Goal: Task Accomplishment & Management: Manage account settings

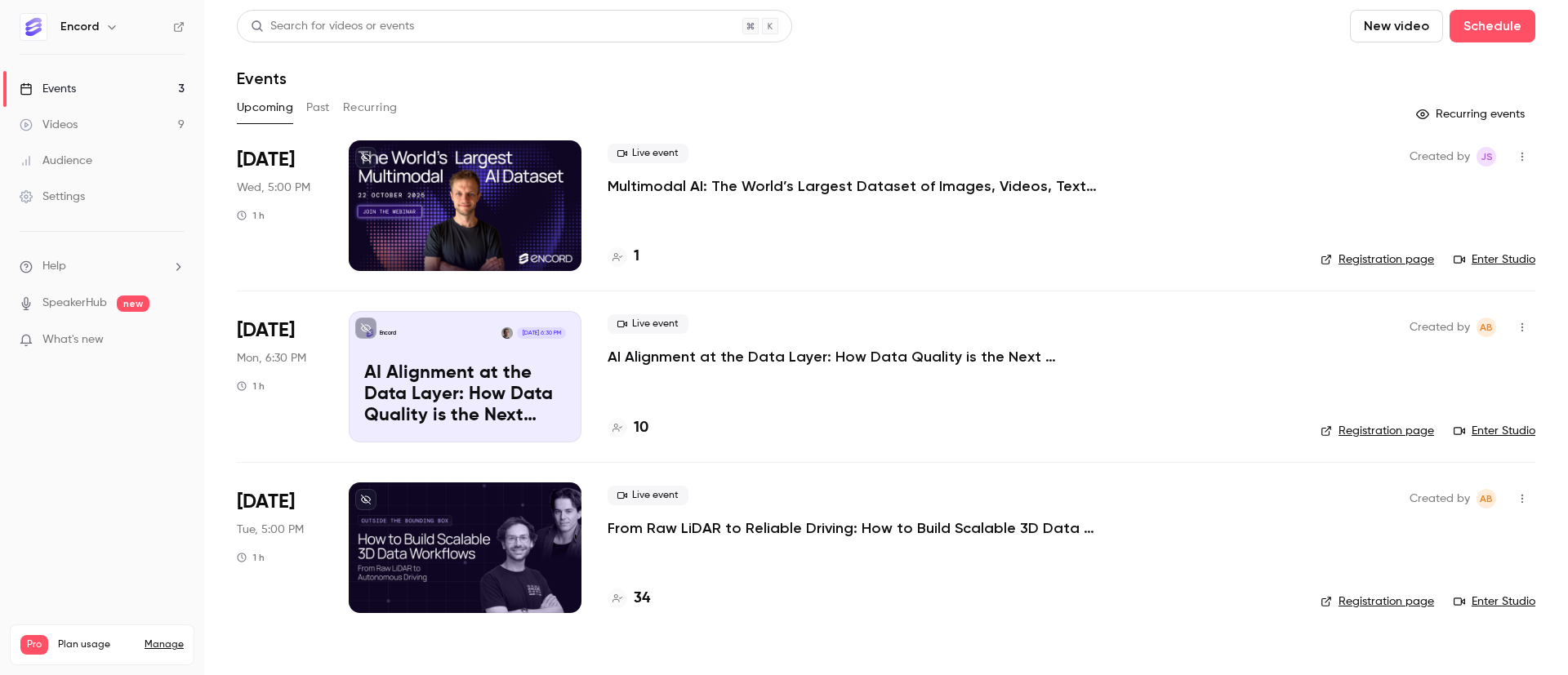
click at [698, 526] on p "From Raw LiDAR to Reliable Driving: How to Build Scalable 3D Data Workflows" at bounding box center [852, 528] width 490 height 20
click at [696, 189] on p "Multimodal AI: The World’s Largest Dataset of Images, Videos, Text, LiDAR and A…" at bounding box center [852, 185] width 490 height 20
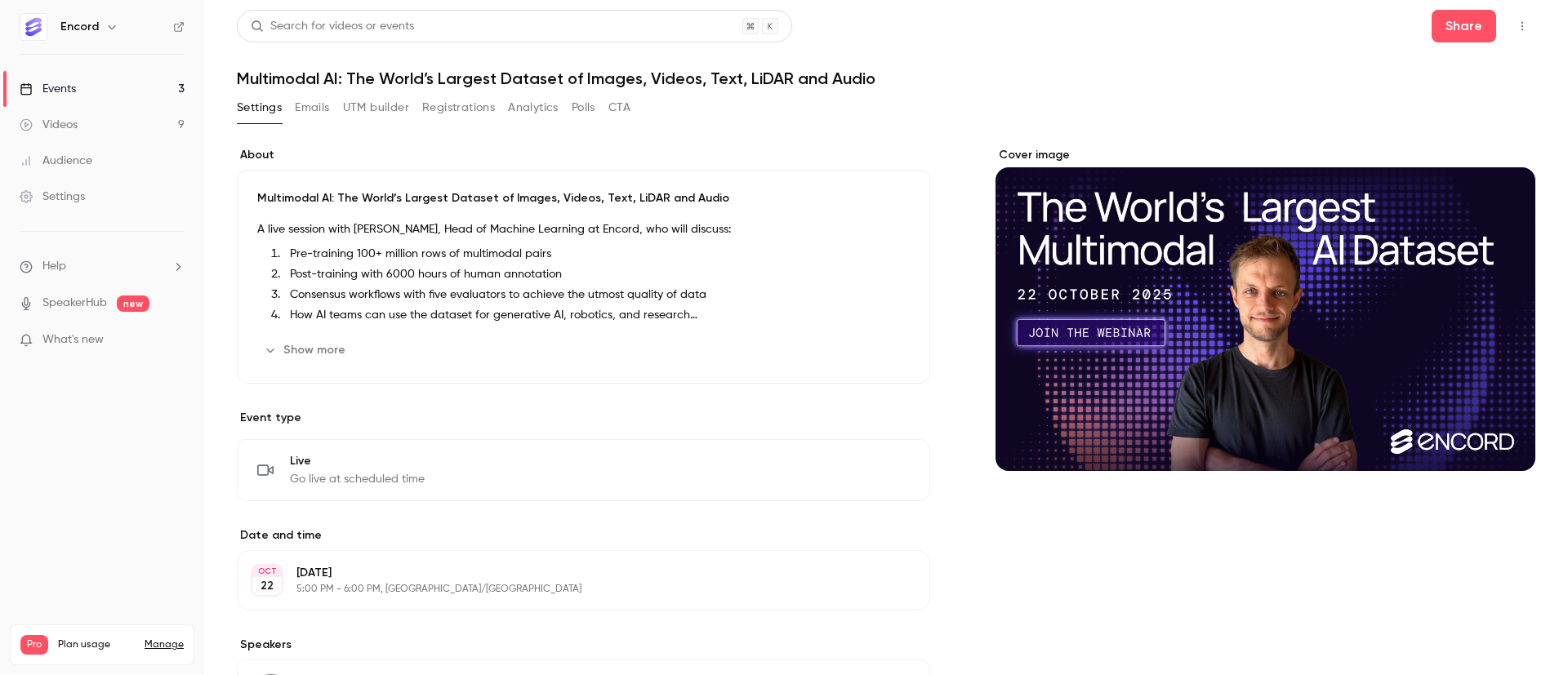
click at [317, 108] on button "Emails" at bounding box center [312, 108] width 34 height 26
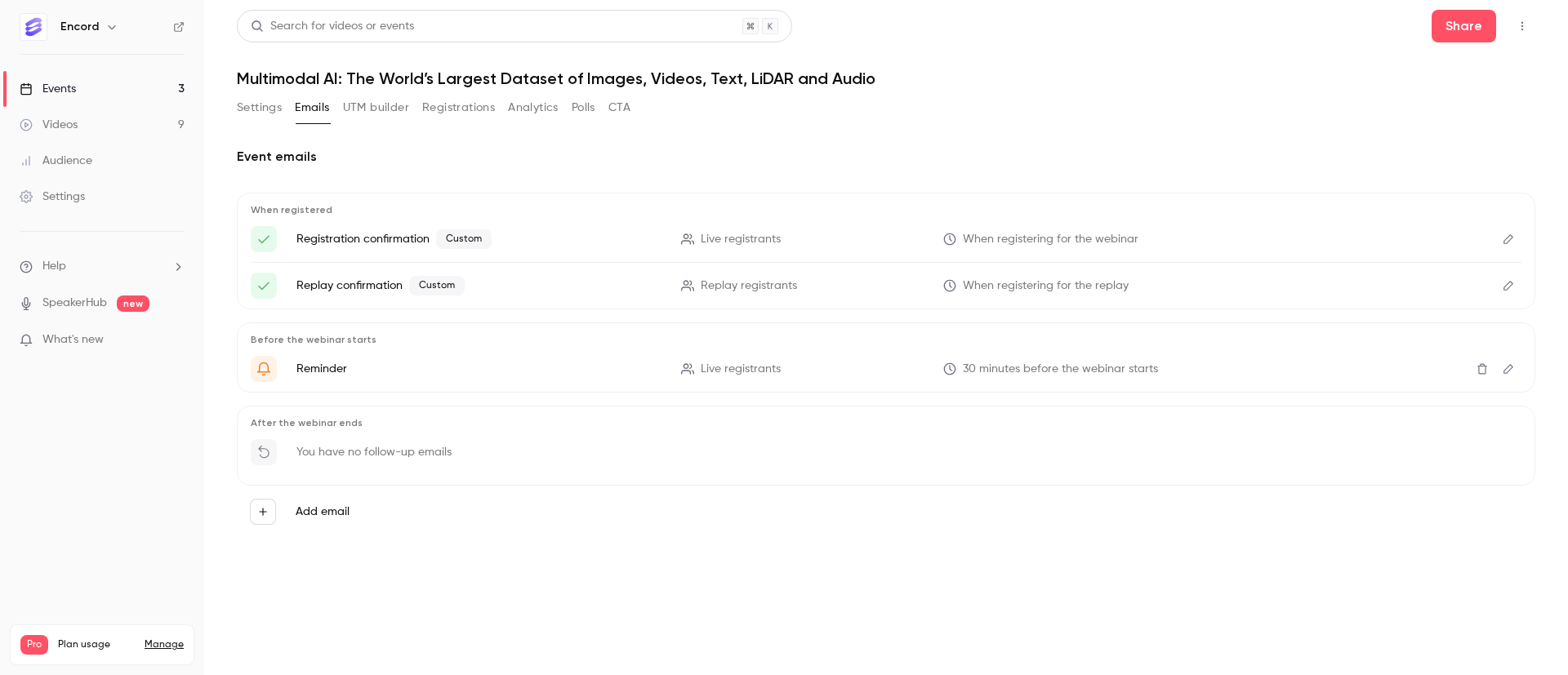
click at [361, 105] on button "UTM builder" at bounding box center [376, 108] width 66 height 26
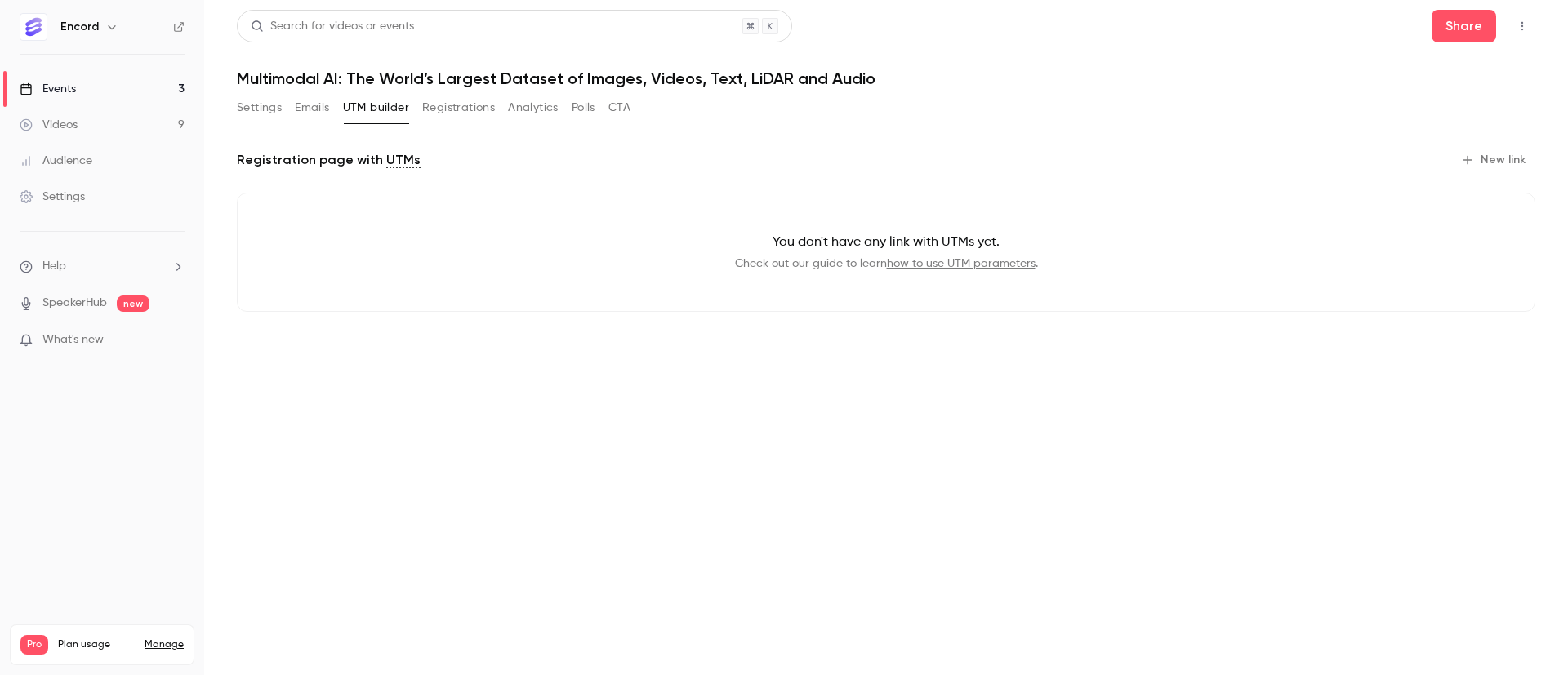
click at [466, 95] on button "Registrations" at bounding box center [458, 108] width 73 height 26
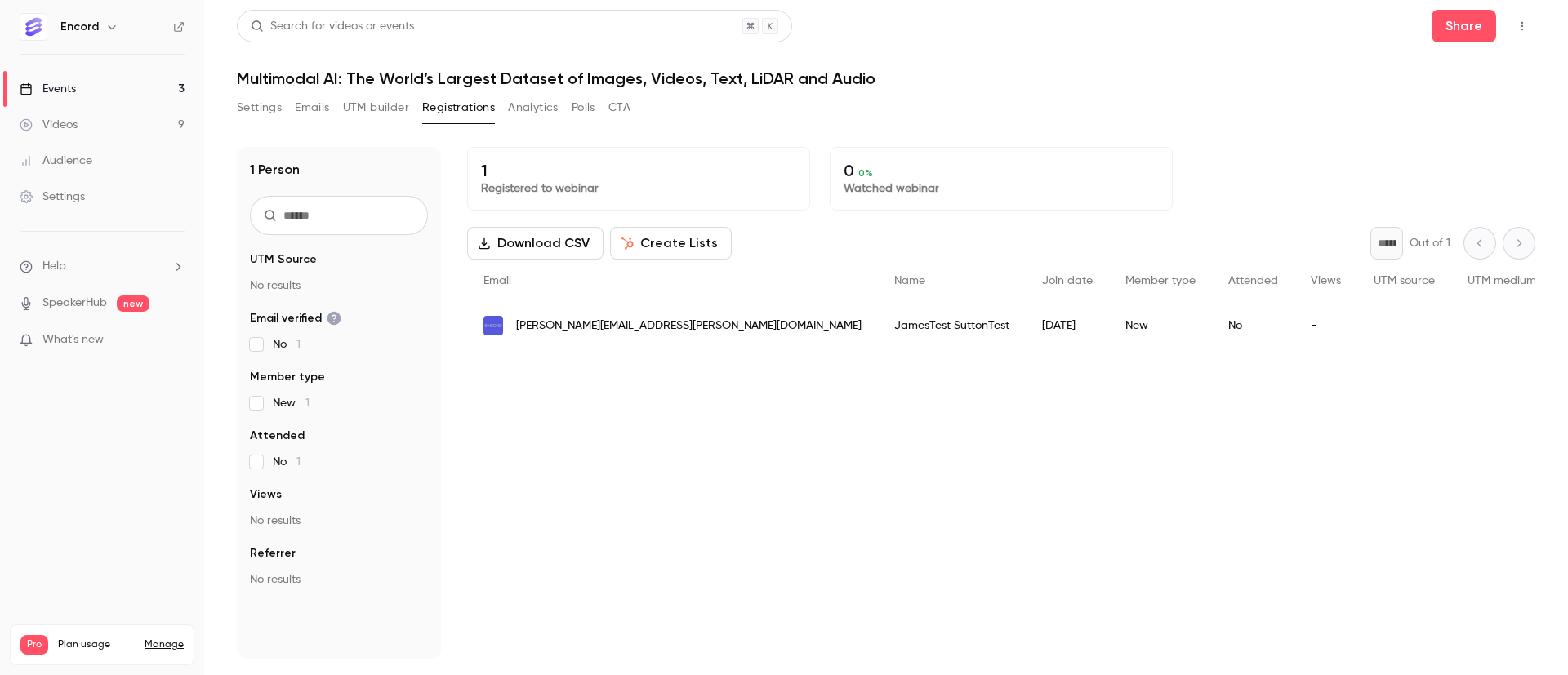
click at [527, 105] on button "Analytics" at bounding box center [534, 108] width 51 height 26
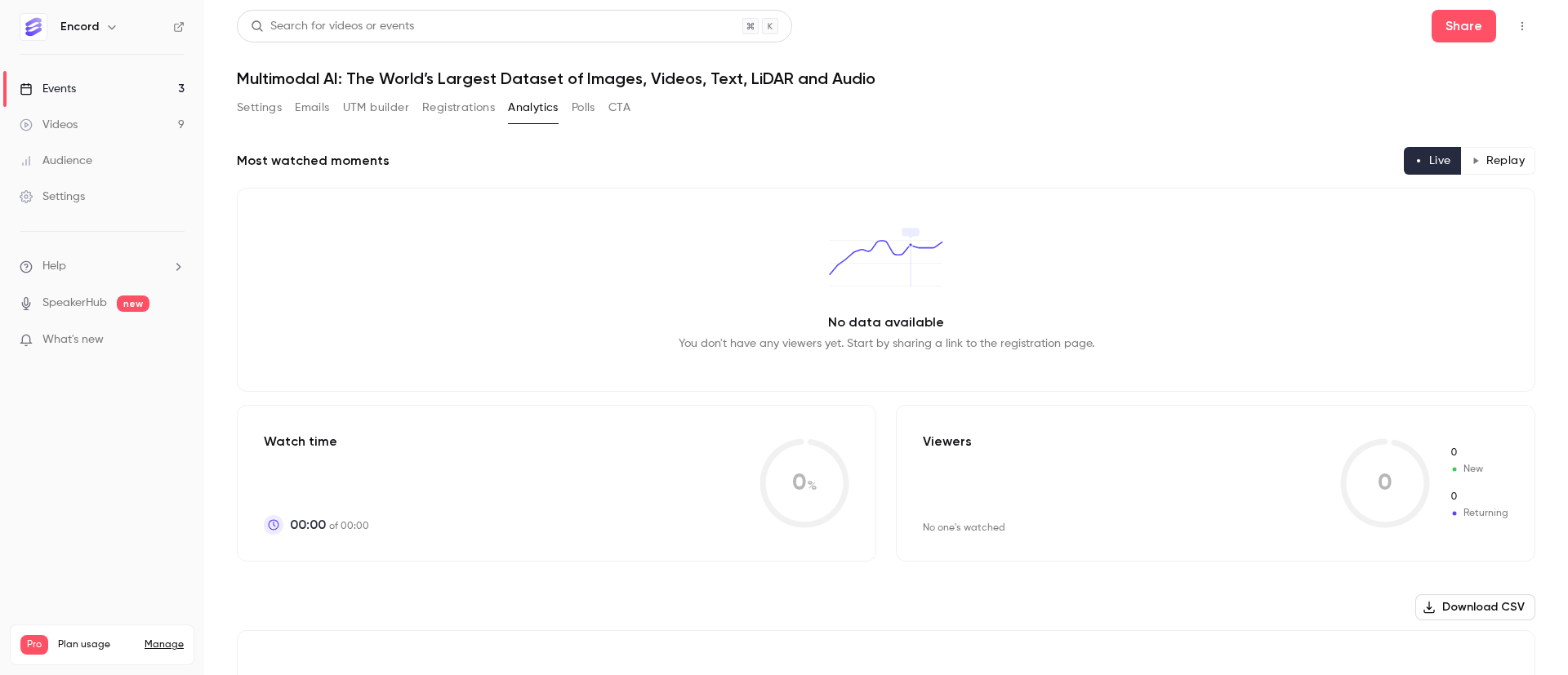
click at [260, 118] on button "Settings" at bounding box center [260, 108] width 45 height 26
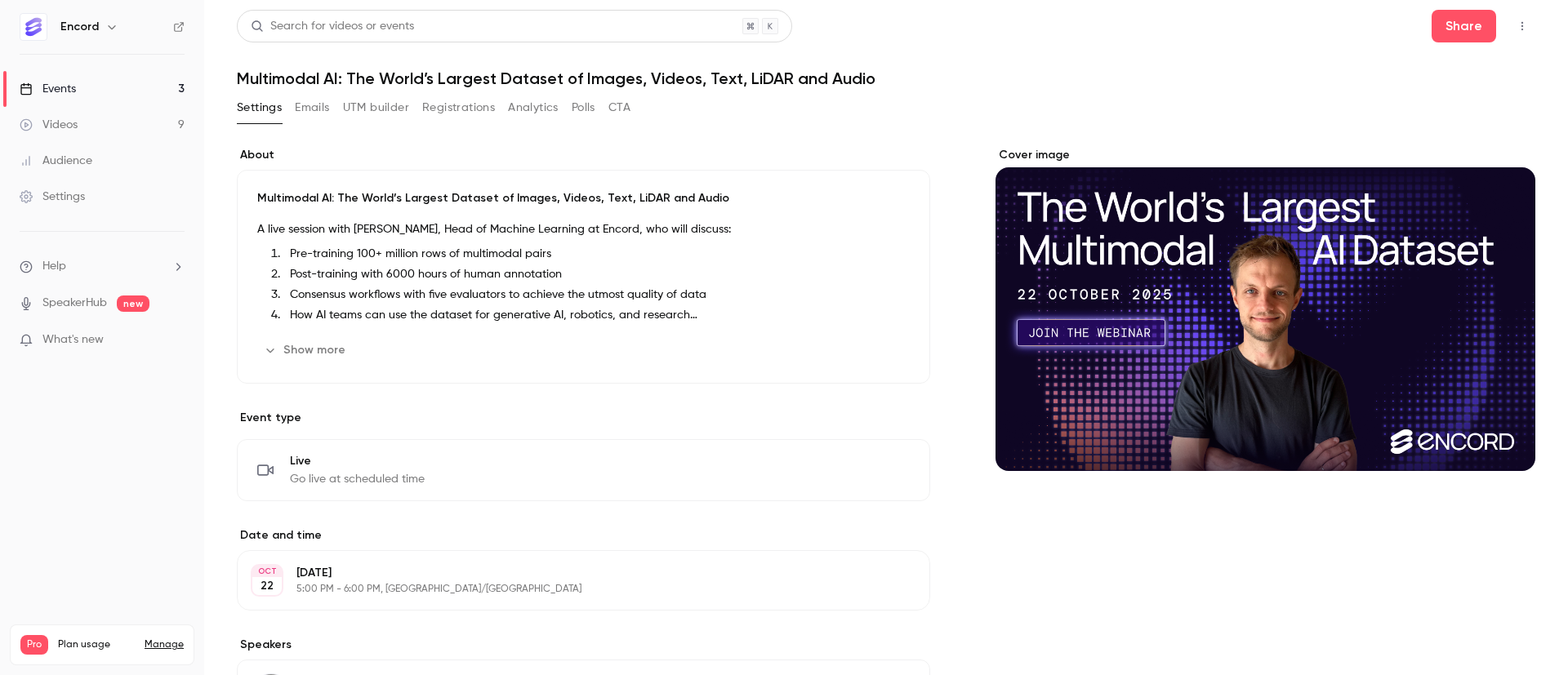
click at [306, 108] on button "Emails" at bounding box center [312, 108] width 34 height 26
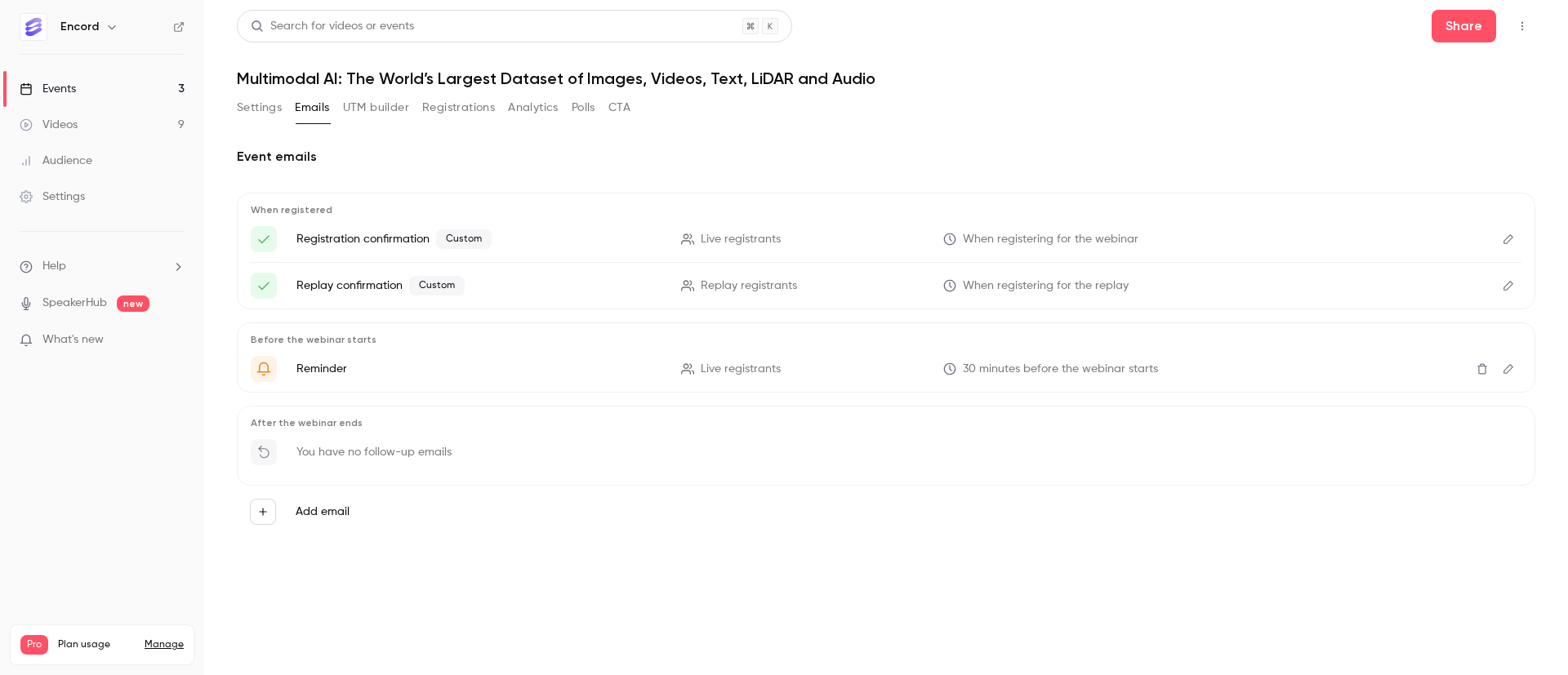
click at [1390, 251] on li "Registration confirmation Custom Live registrants When registering for the webi…" at bounding box center [886, 239] width 1271 height 26
click at [1519, 243] on button "Edit" at bounding box center [1509, 239] width 26 height 26
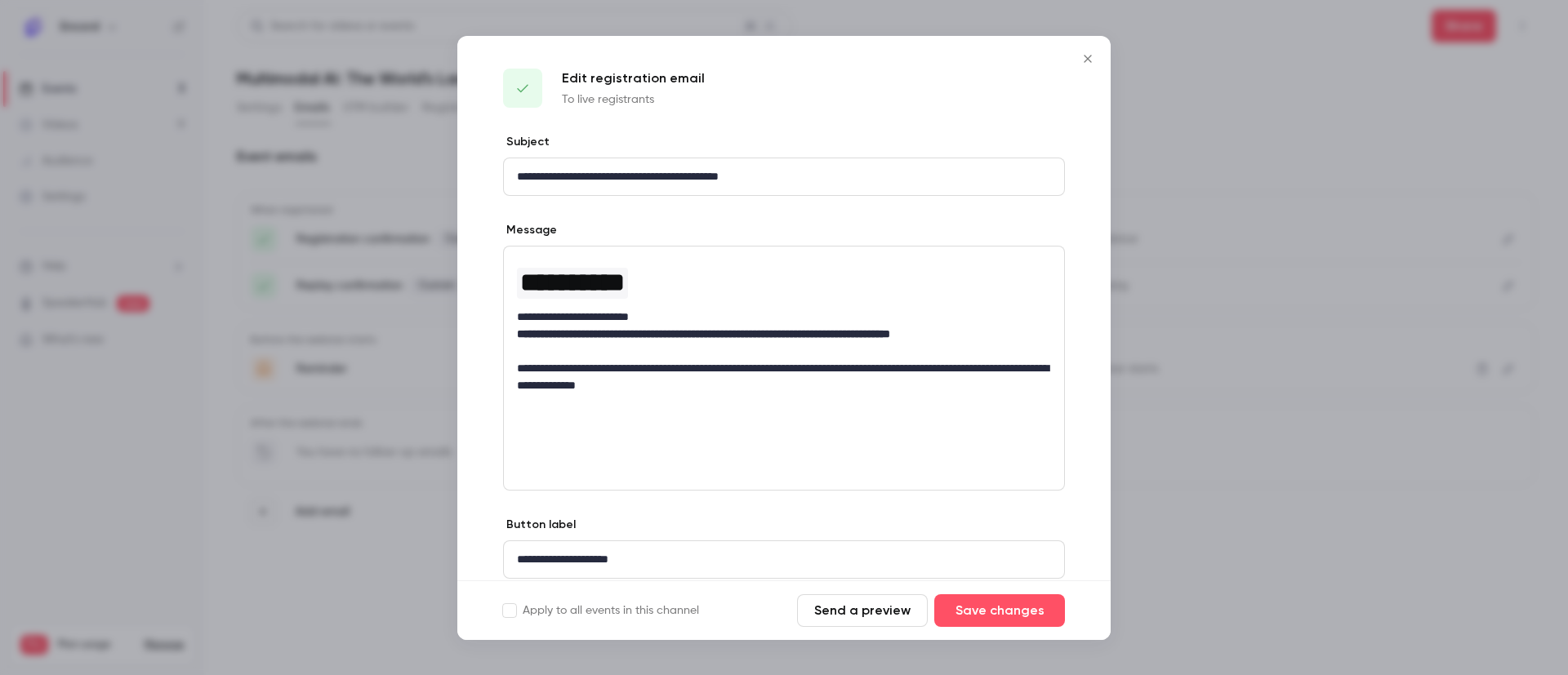
click at [1094, 60] on icon "Close" at bounding box center [1088, 59] width 20 height 13
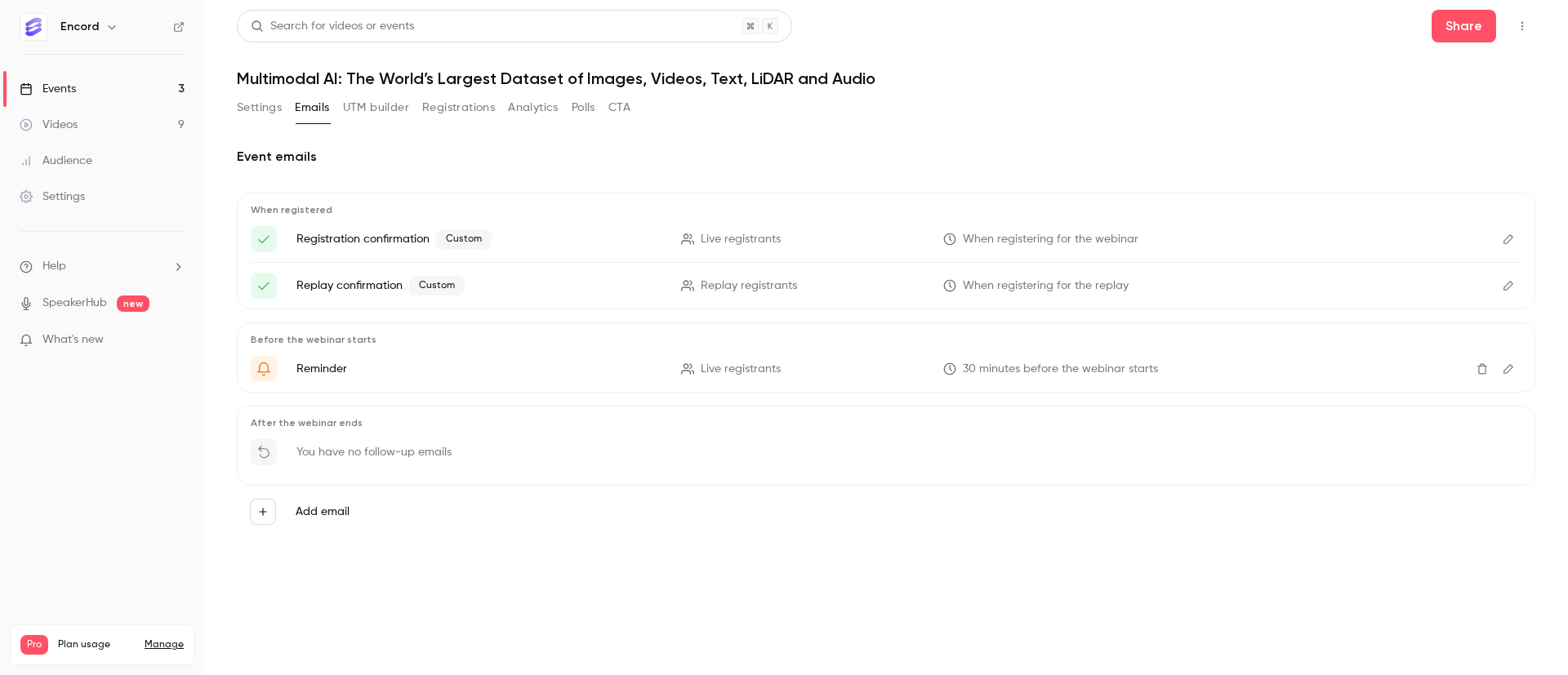
click at [1502, 274] on button "Edit" at bounding box center [1509, 286] width 26 height 26
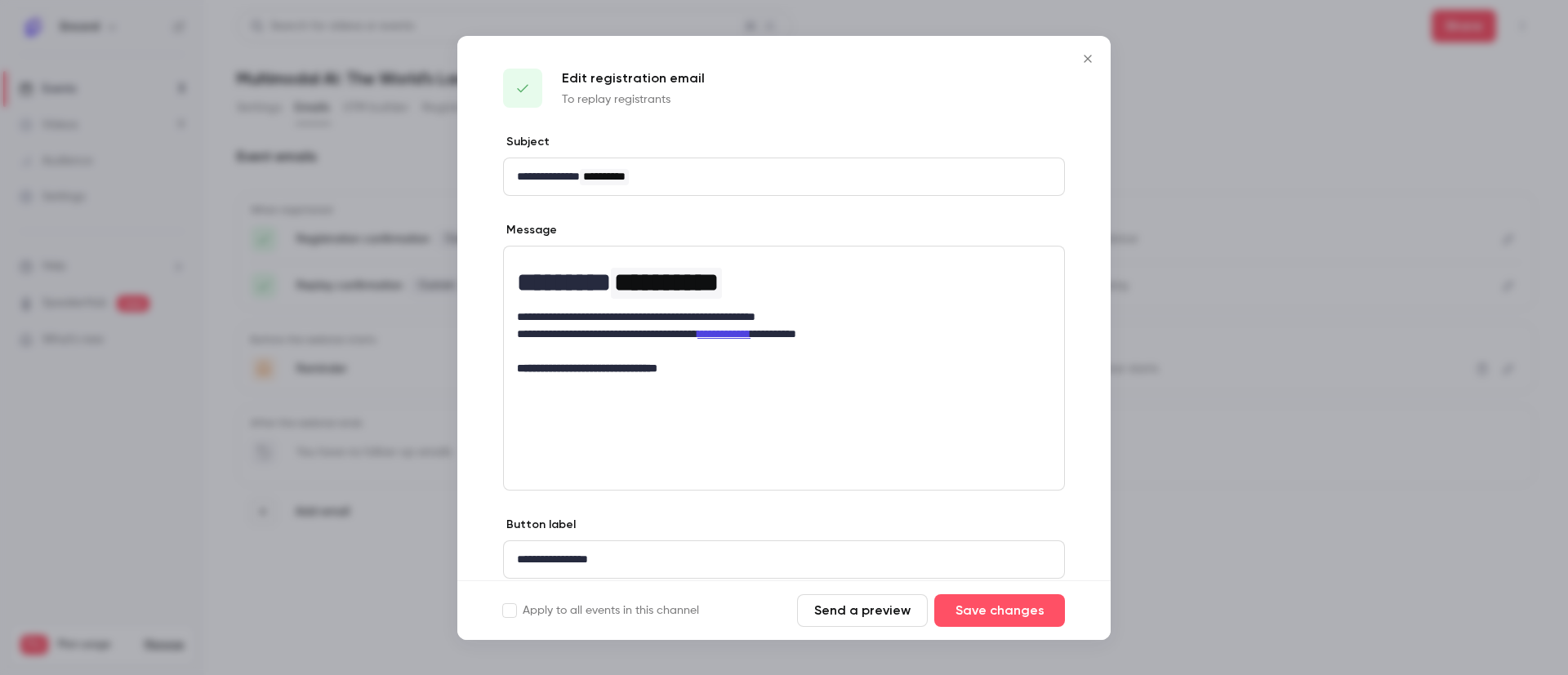
click at [1091, 55] on icon "Close" at bounding box center [1088, 59] width 20 height 13
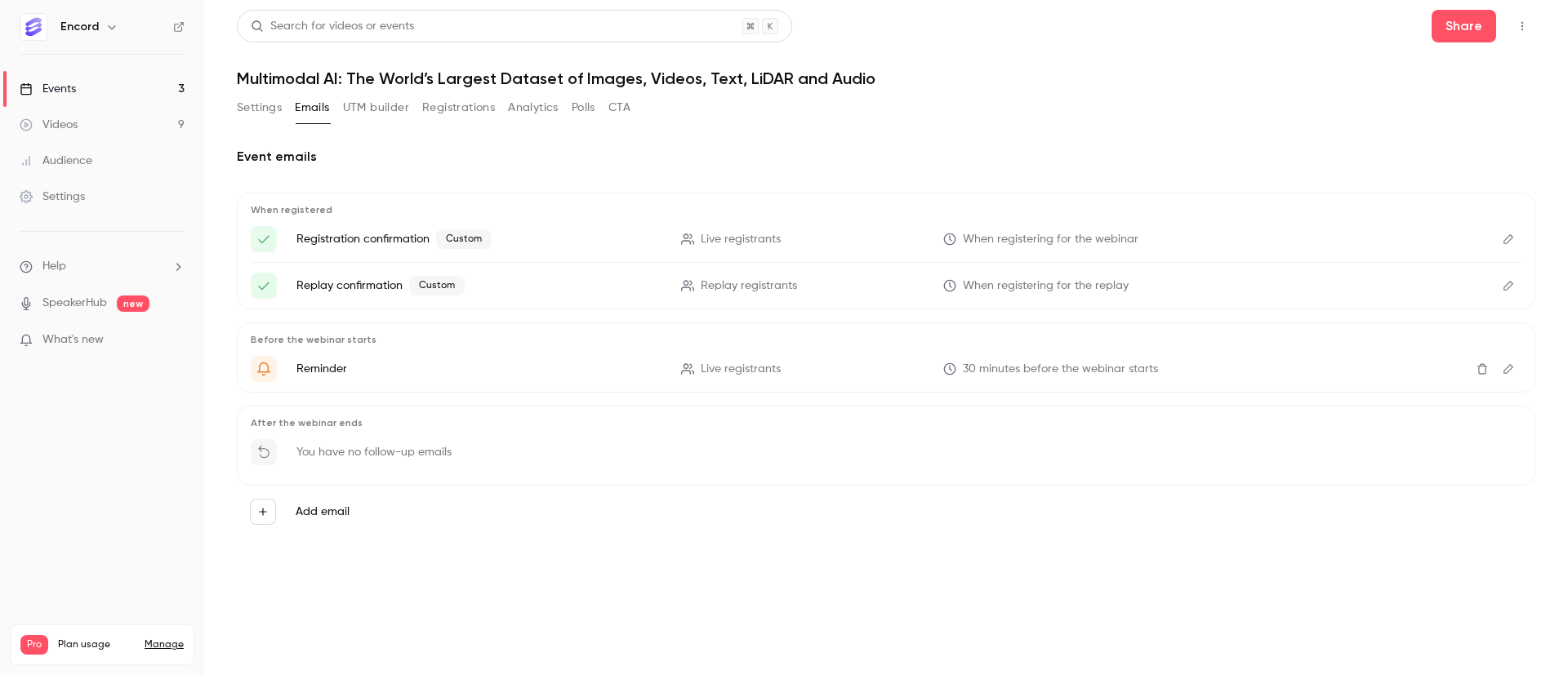
click at [240, 101] on button "Settings" at bounding box center [260, 108] width 45 height 26
